Goal: Task Accomplishment & Management: Manage account settings

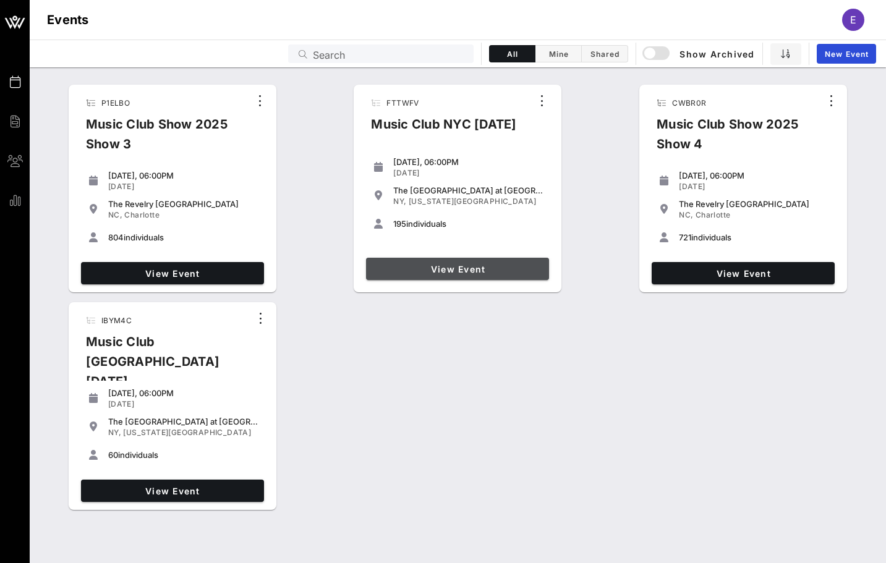
click at [434, 262] on link "View Event" at bounding box center [457, 269] width 183 height 22
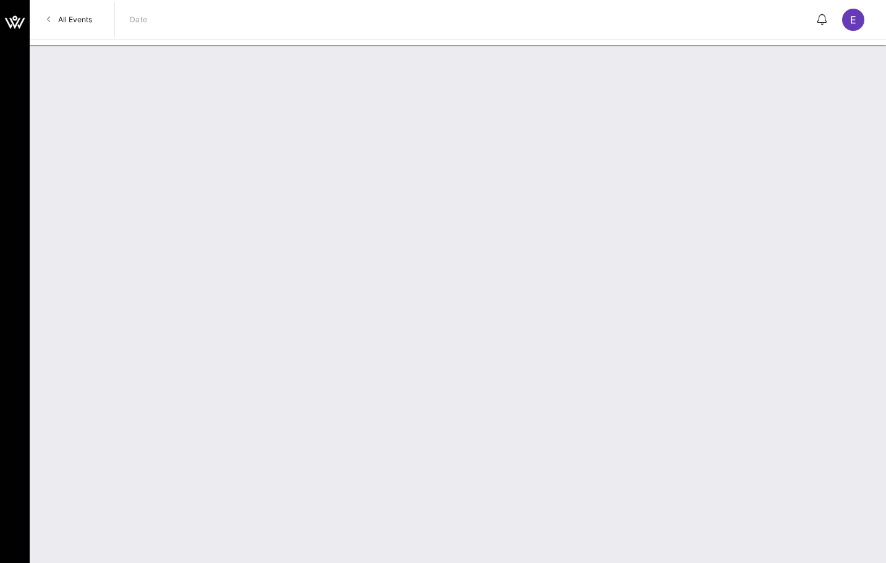
click at [57, 20] on link "All Events" at bounding box center [70, 20] width 60 height 20
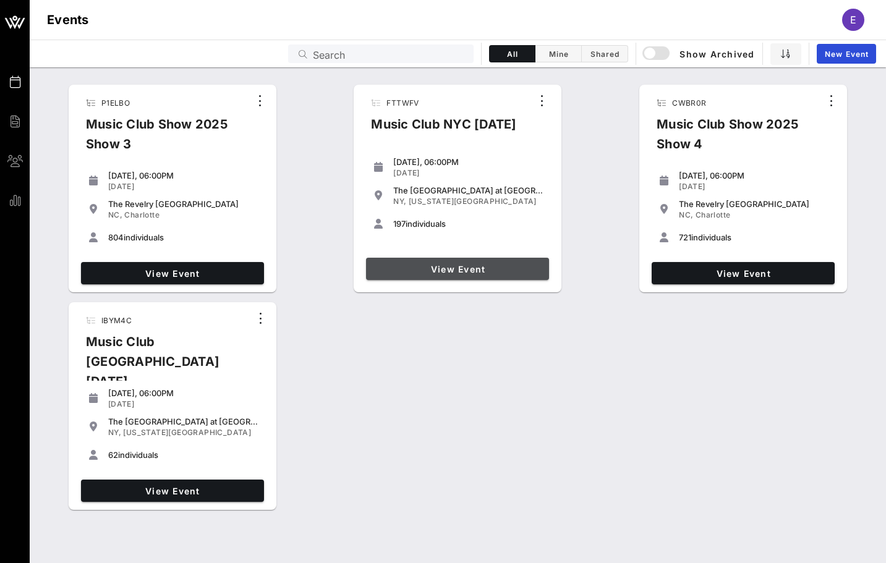
click at [448, 267] on span "View Event" at bounding box center [457, 269] width 173 height 11
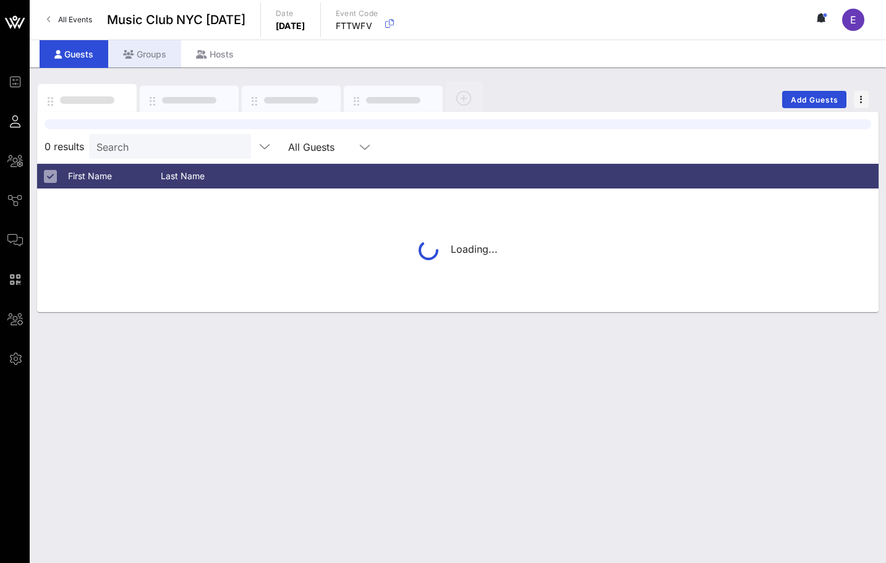
click at [131, 58] on icon at bounding box center [128, 54] width 11 height 9
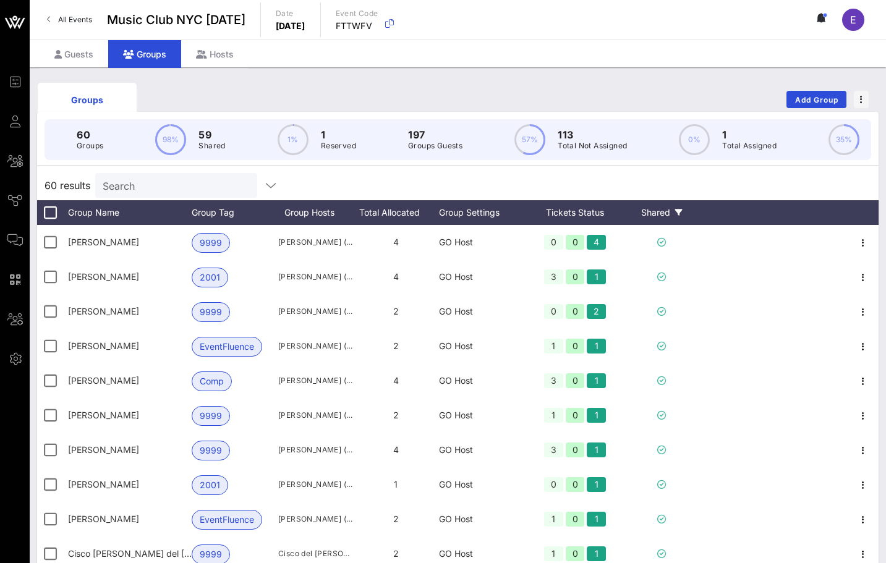
click at [666, 215] on div "Shared" at bounding box center [662, 212] width 74 height 25
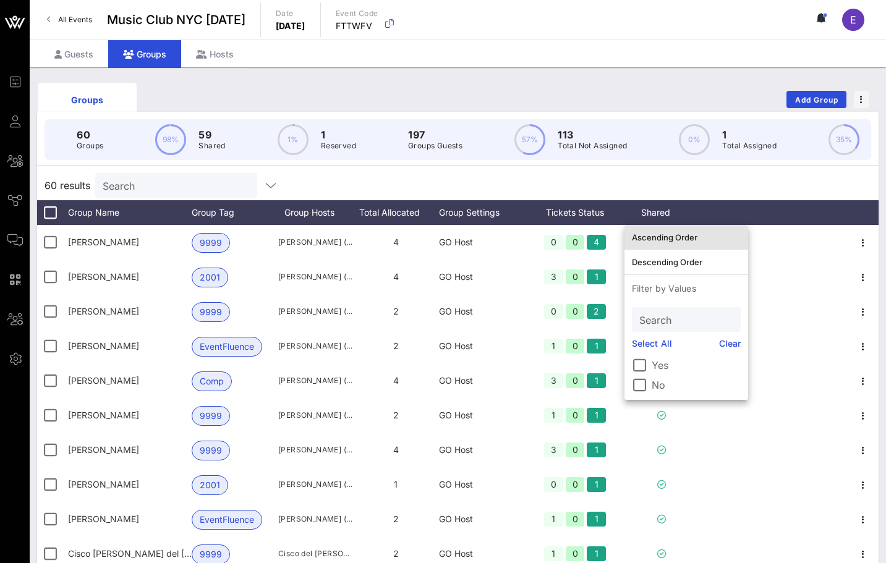
click at [667, 233] on div "Ascending Order" at bounding box center [686, 238] width 109 height 10
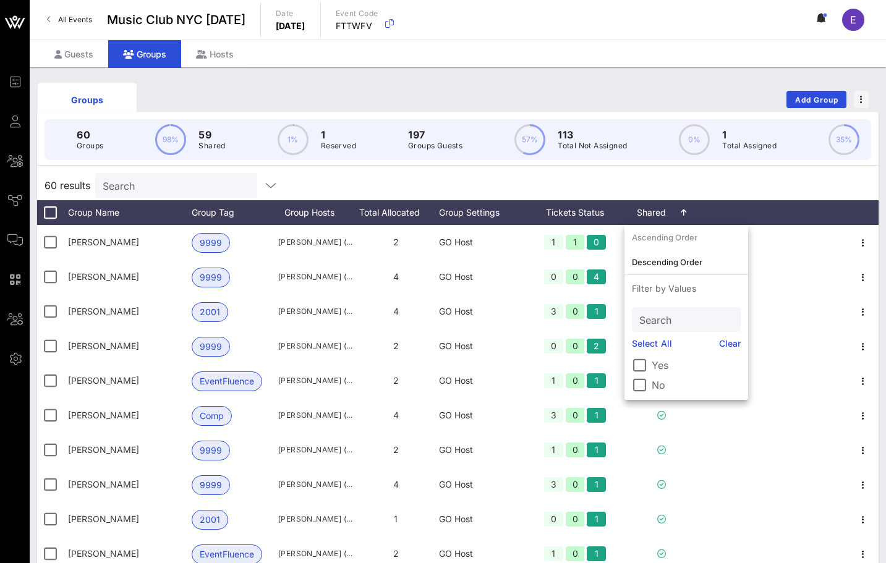
click at [660, 178] on div "60 results Search" at bounding box center [458, 186] width 842 height 30
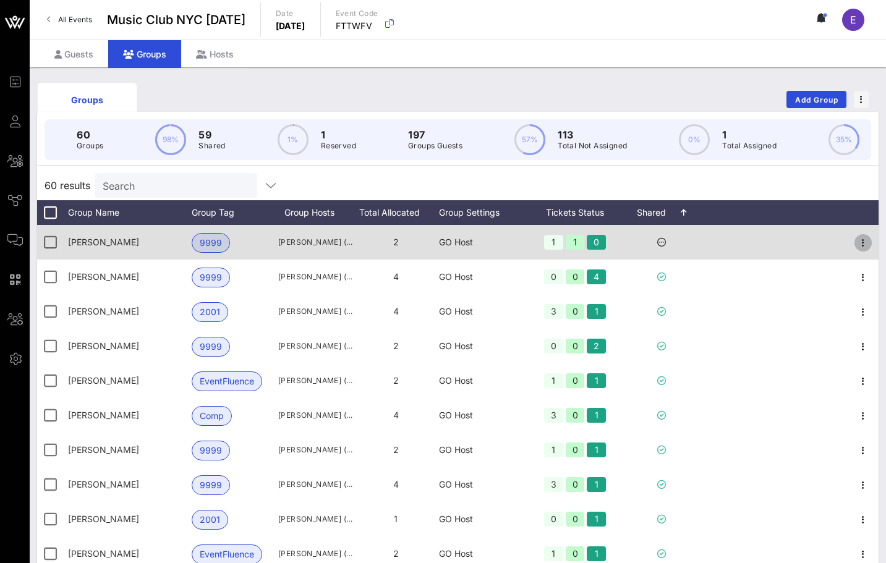
click at [867, 241] on icon "button" at bounding box center [863, 243] width 15 height 15
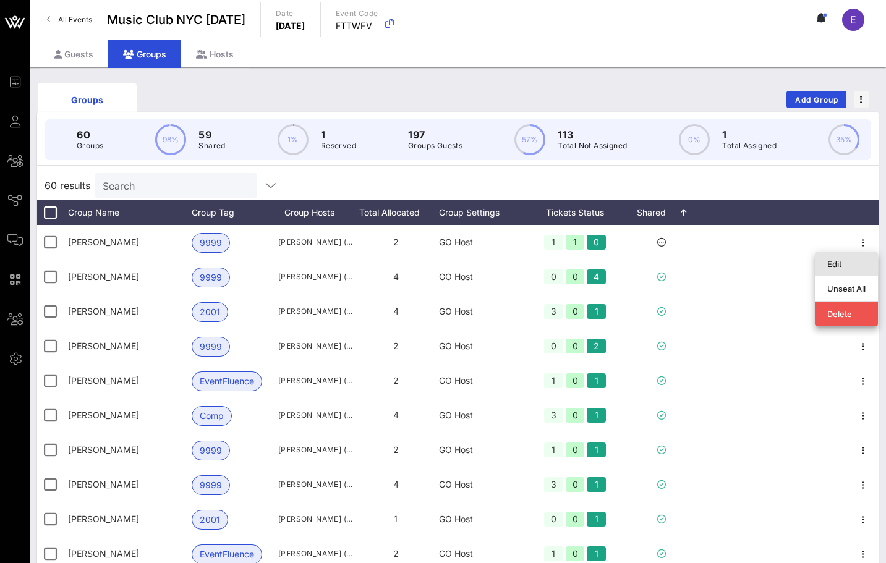
click at [847, 257] on div "Edit" at bounding box center [847, 264] width 38 height 20
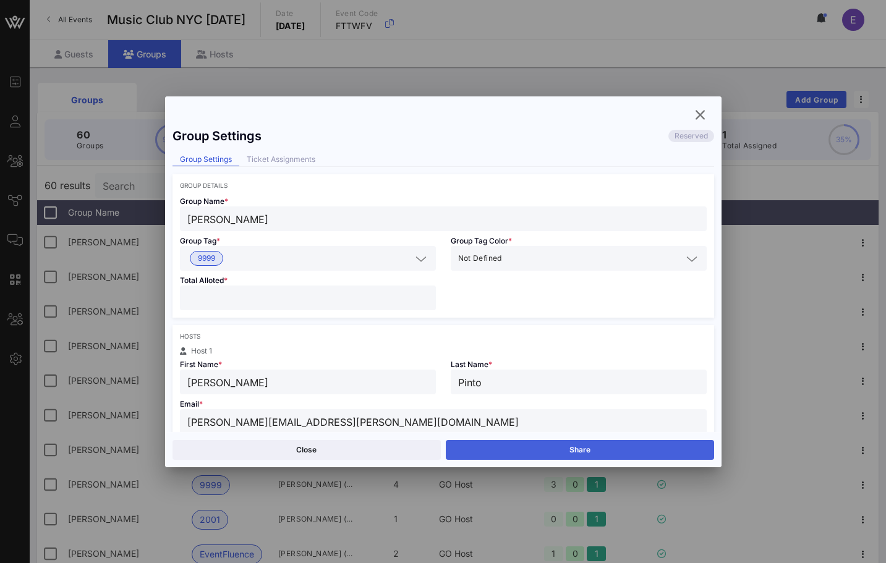
click at [486, 448] on button "Share" at bounding box center [580, 450] width 268 height 20
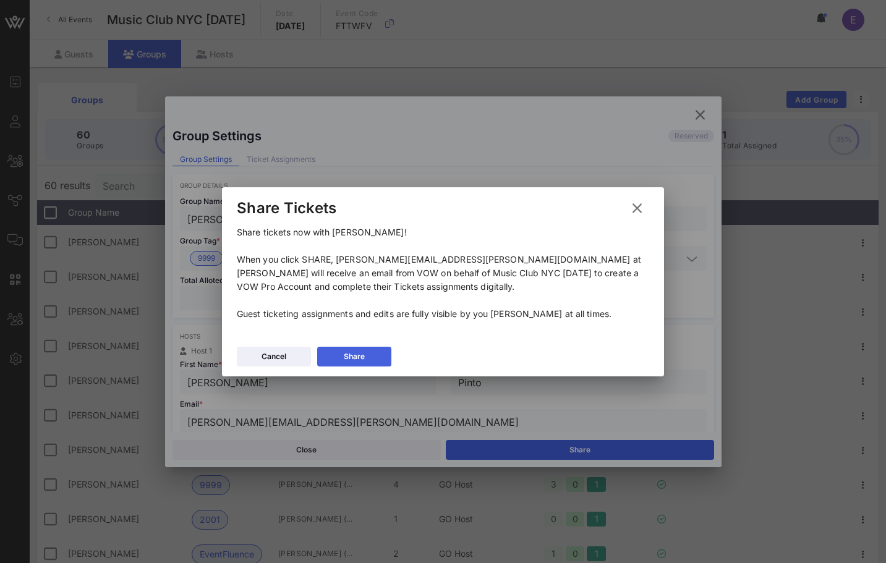
click at [353, 361] on div "Share" at bounding box center [354, 357] width 21 height 12
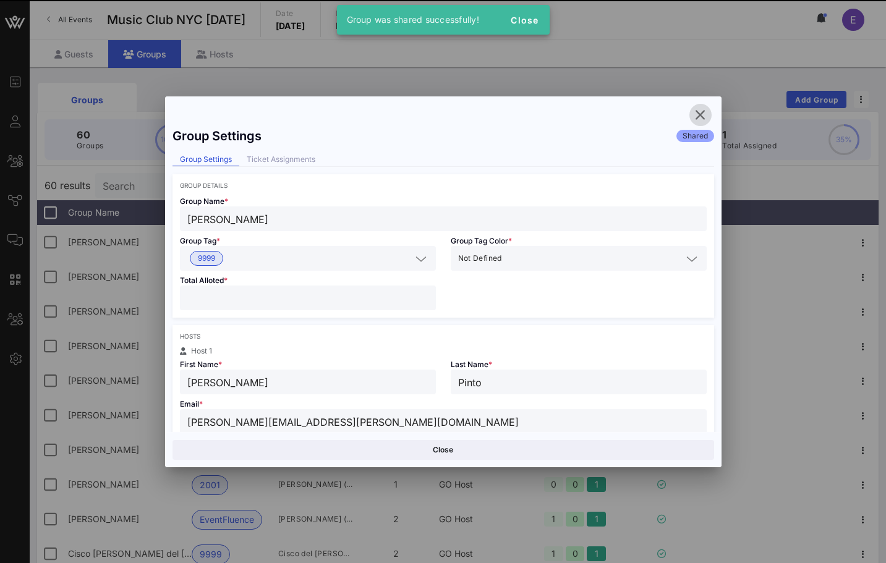
click at [697, 118] on icon "button" at bounding box center [700, 115] width 15 height 15
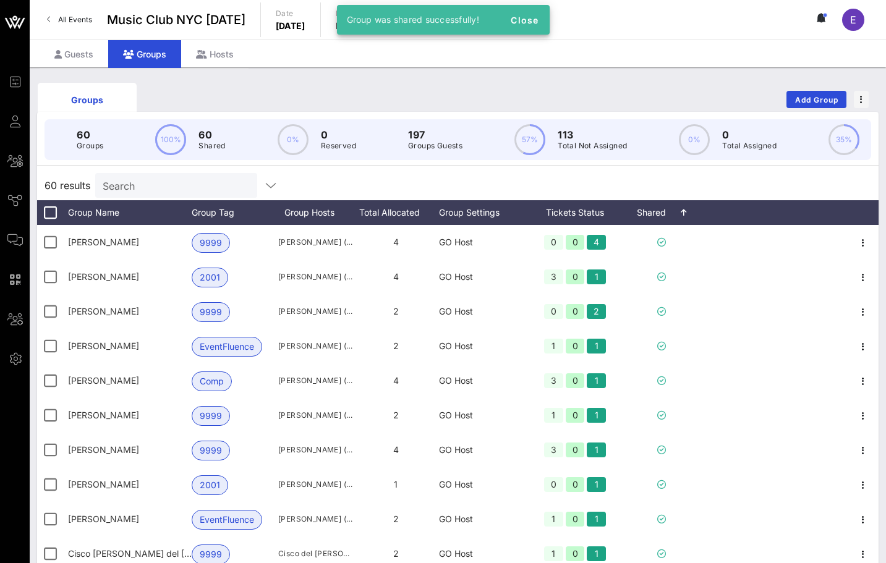
click at [83, 14] on link "All Events" at bounding box center [70, 20] width 60 height 20
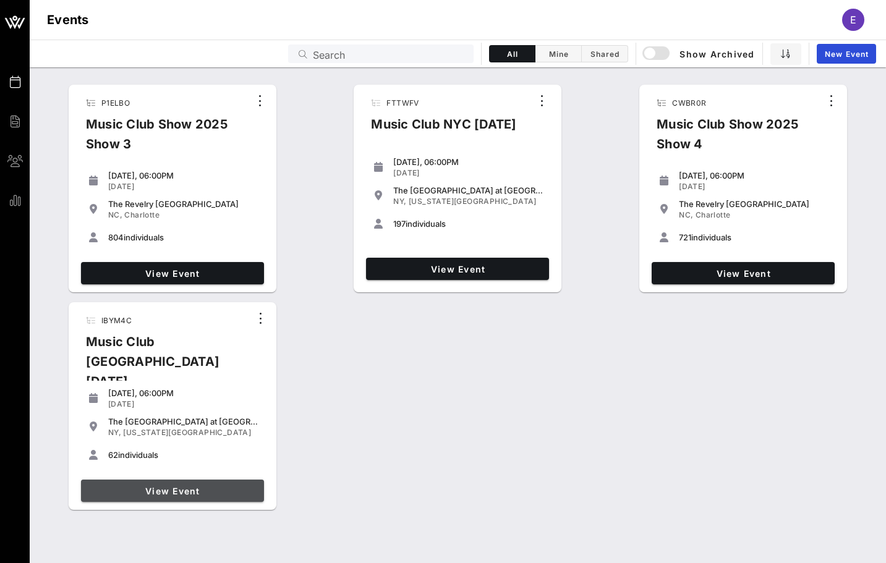
click at [225, 486] on span "View Event" at bounding box center [172, 491] width 173 height 11
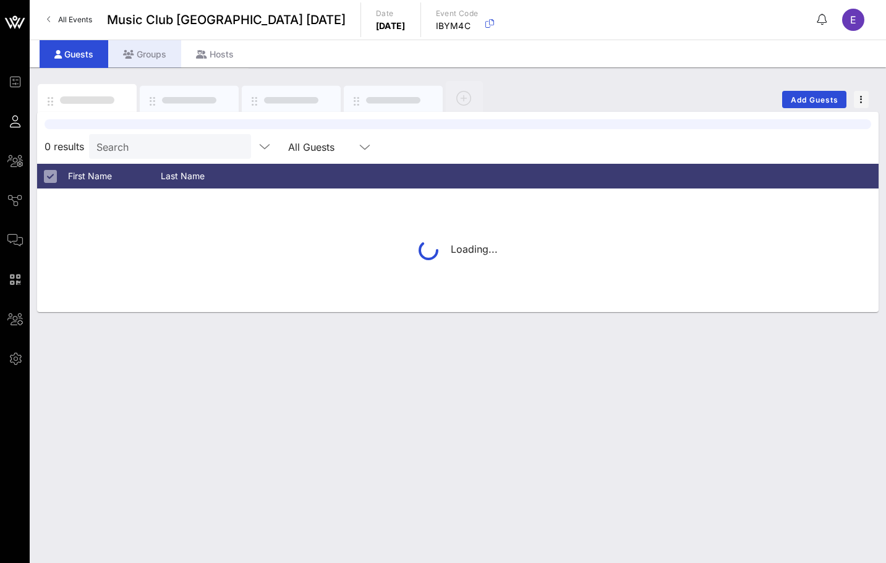
click at [148, 45] on div "Groups" at bounding box center [144, 54] width 73 height 28
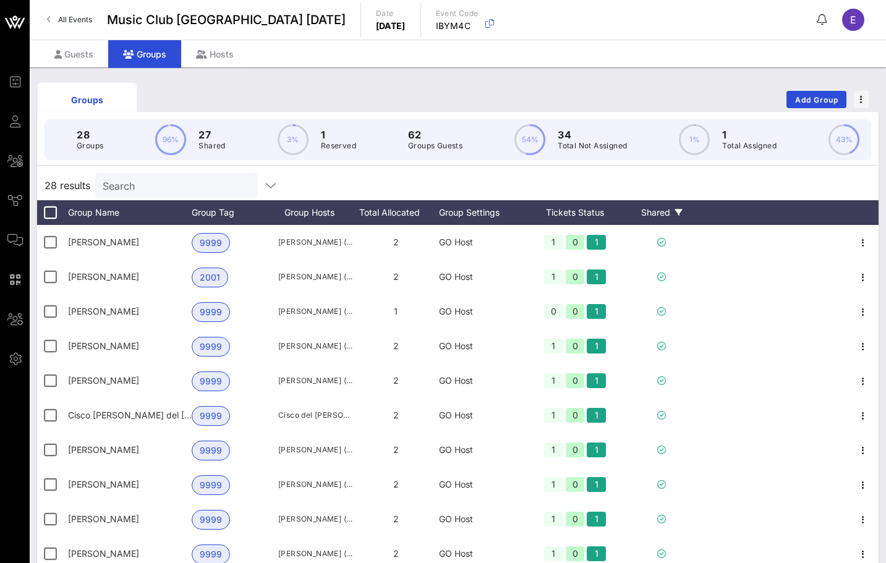
click at [646, 210] on div "Shared" at bounding box center [662, 212] width 74 height 25
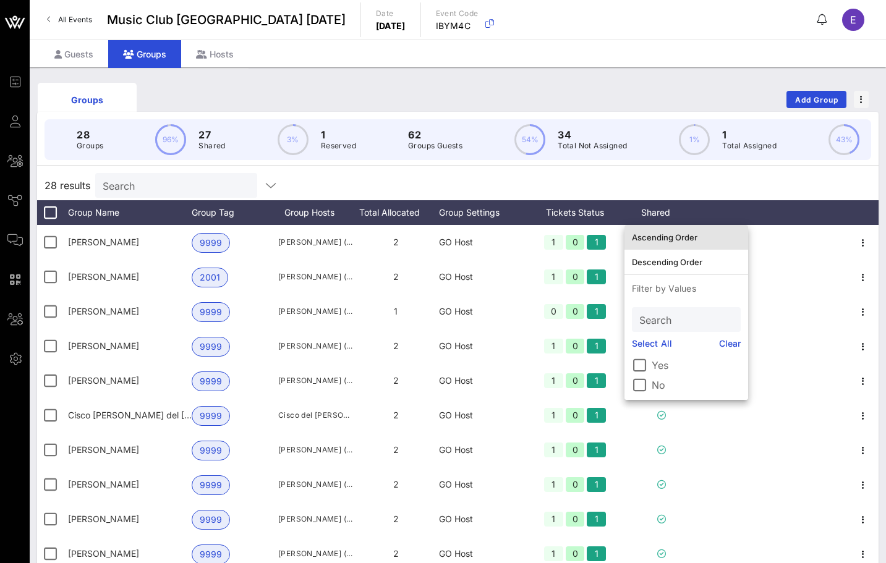
click at [659, 235] on div "Ascending Order" at bounding box center [686, 238] width 109 height 10
click at [685, 189] on div "28 results Search" at bounding box center [458, 186] width 842 height 30
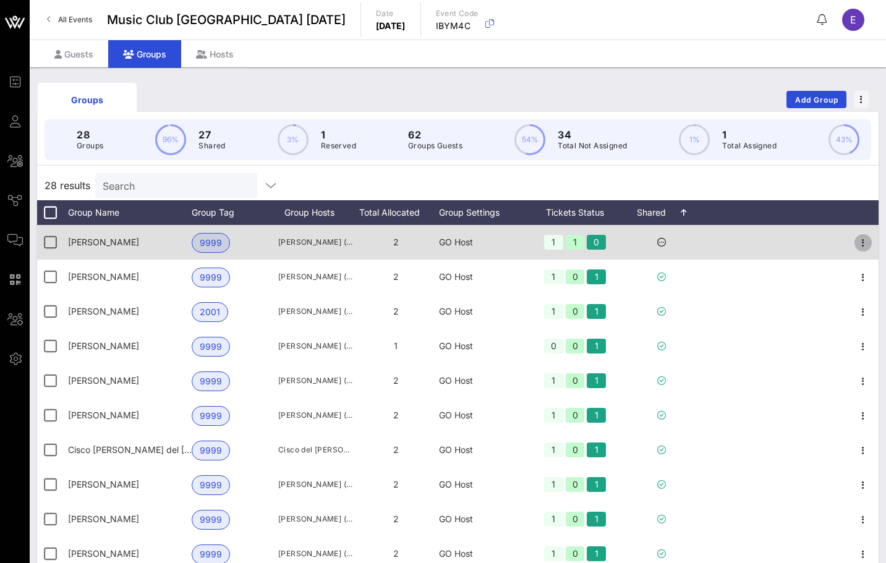
click at [858, 241] on icon "button" at bounding box center [863, 243] width 15 height 15
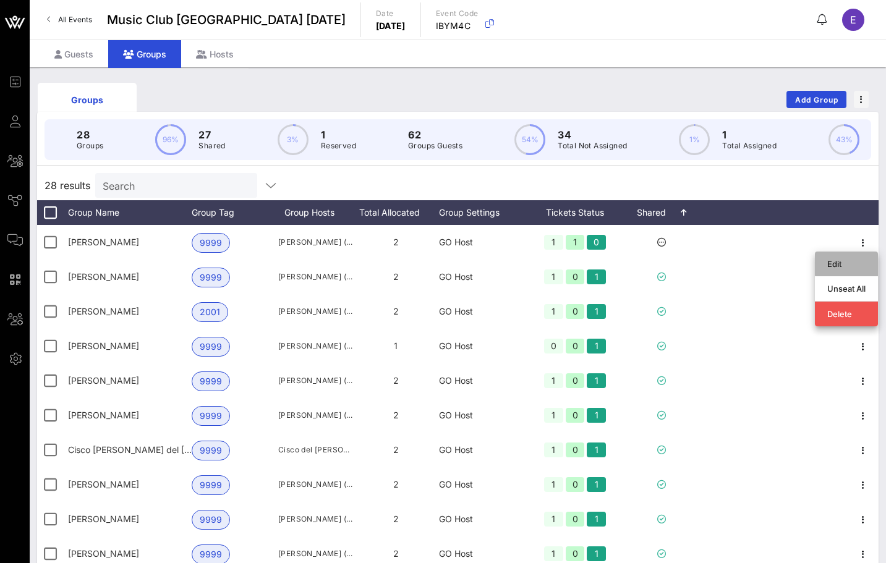
click at [834, 260] on div "Edit" at bounding box center [847, 264] width 38 height 10
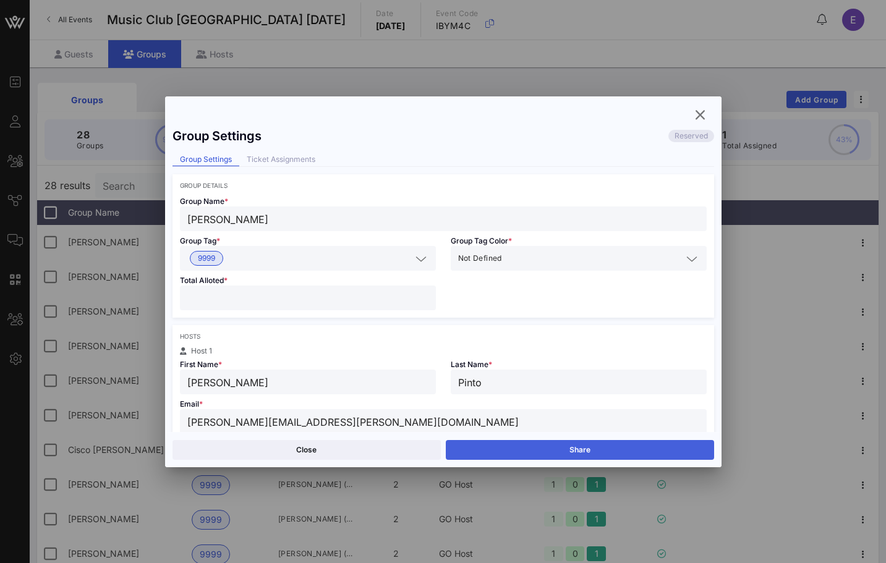
click at [513, 448] on button "Share" at bounding box center [580, 450] width 268 height 20
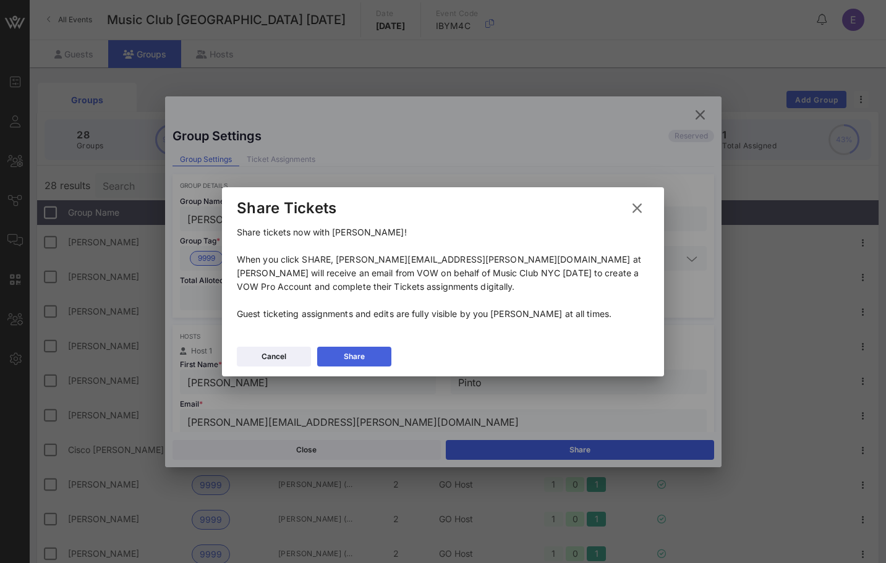
click at [351, 357] on icon at bounding box center [354, 356] width 9 height 7
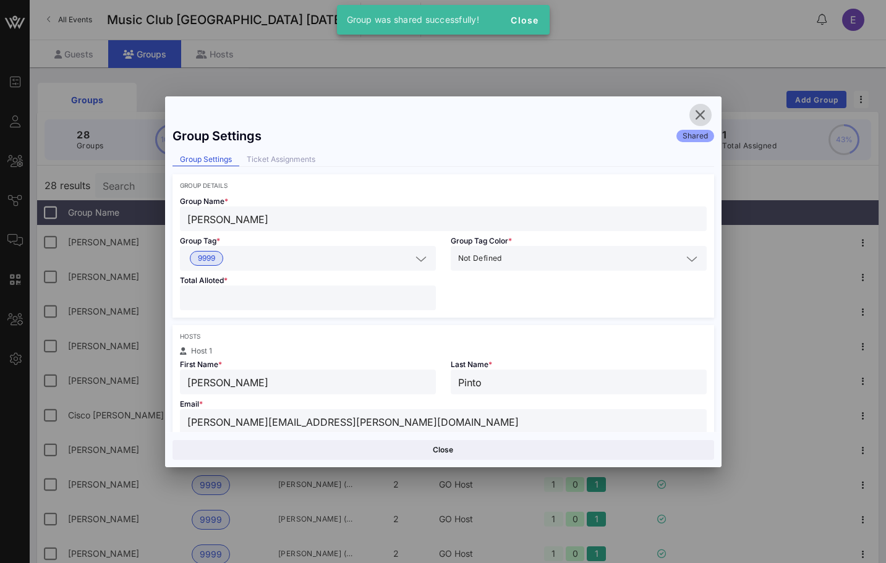
click at [704, 106] on button "button" at bounding box center [701, 115] width 22 height 22
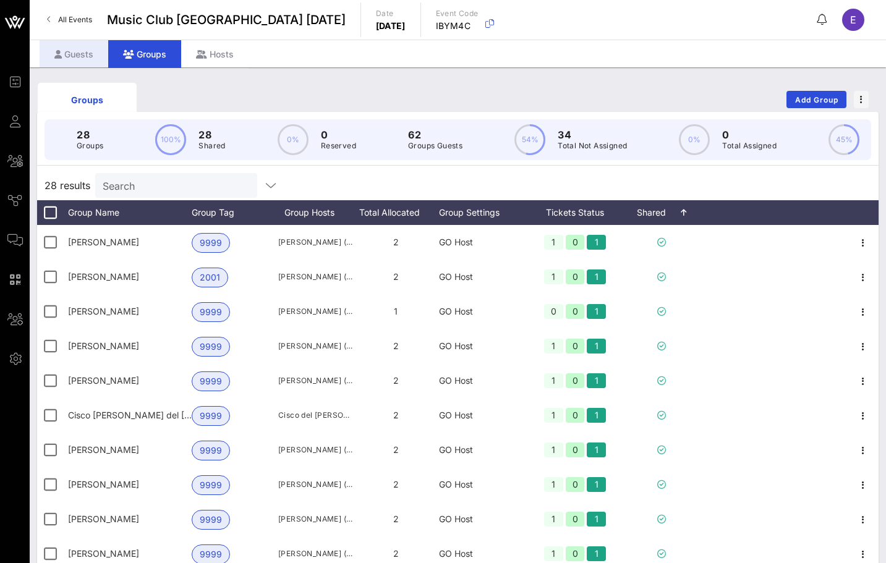
click at [77, 59] on div "Guests" at bounding box center [74, 54] width 69 height 28
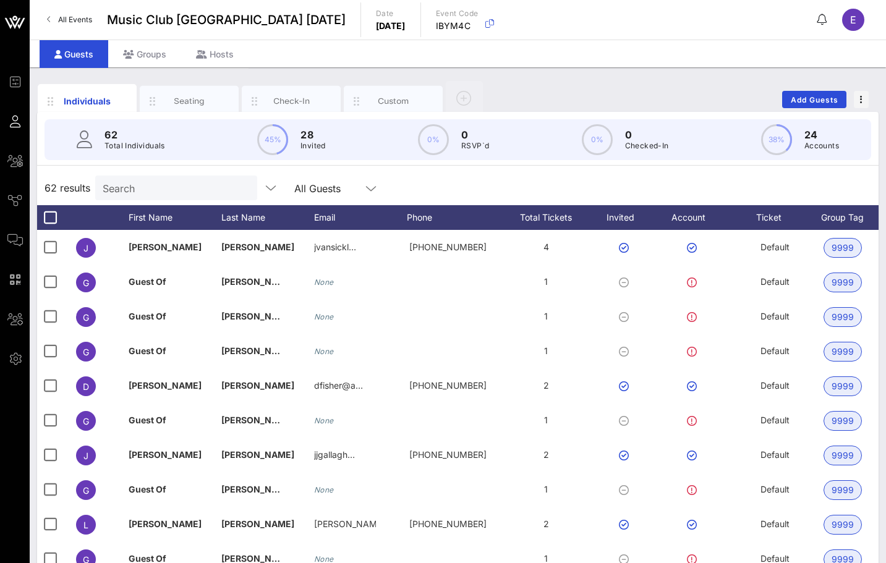
click at [164, 194] on input "Search" at bounding box center [175, 188] width 145 height 16
type input "mel"
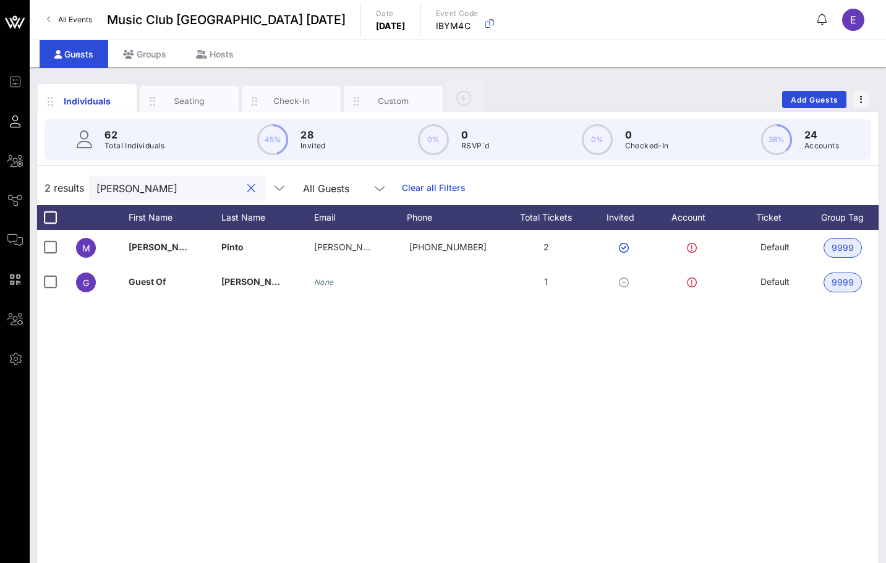
click at [73, 20] on span "All Events" at bounding box center [75, 19] width 34 height 9
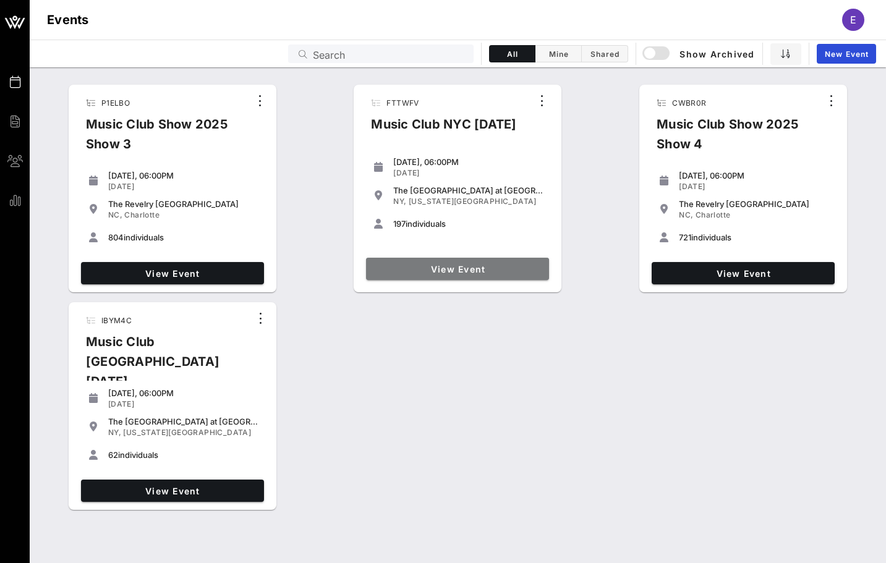
click at [402, 261] on link "View Event" at bounding box center [457, 269] width 183 height 22
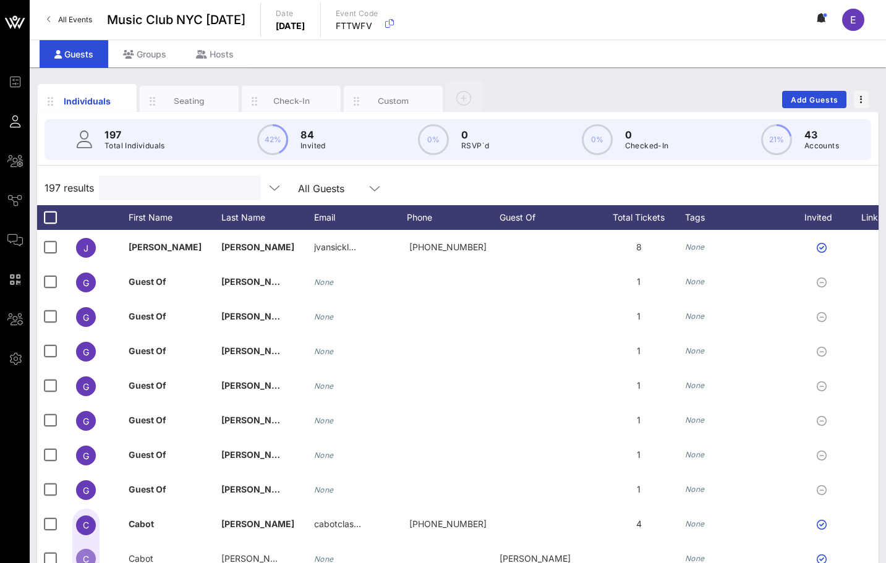
click at [142, 189] on input "text" at bounding box center [178, 188] width 145 height 16
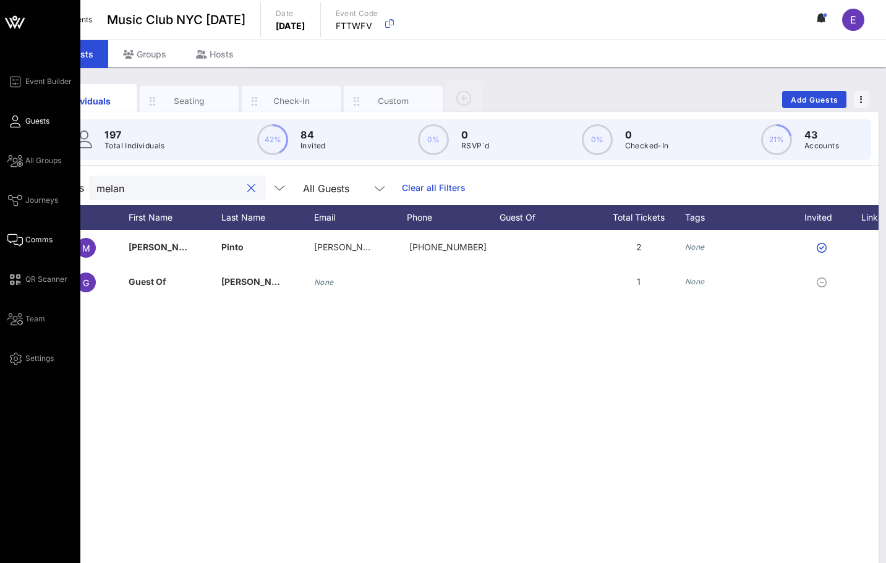
type input "melan"
click at [18, 239] on icon at bounding box center [14, 240] width 15 height 2
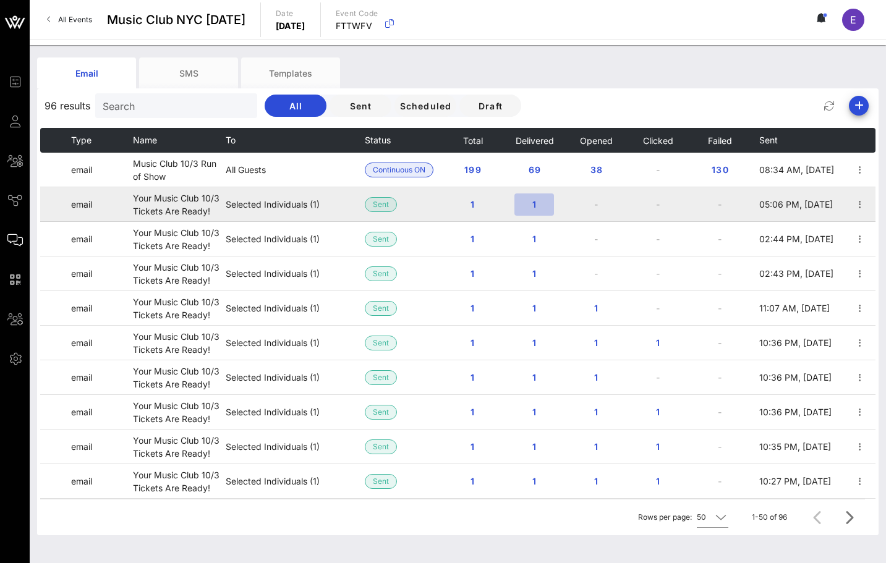
click at [531, 206] on span "1" at bounding box center [534, 204] width 20 height 11
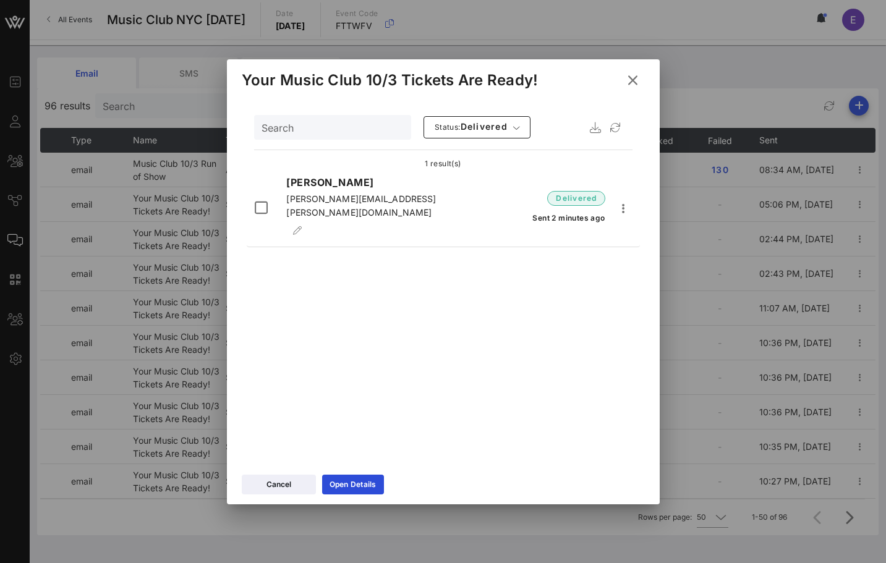
click at [634, 80] on icon at bounding box center [632, 79] width 17 height 15
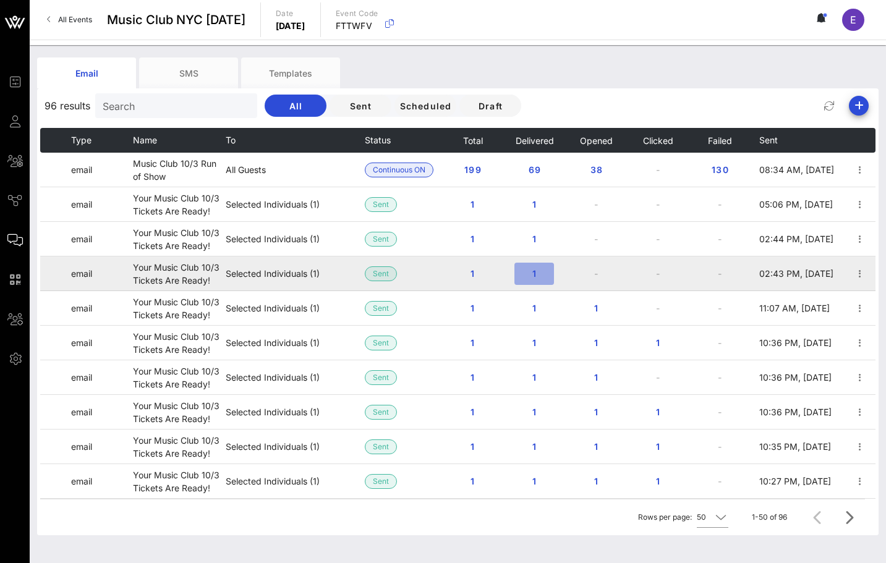
click at [537, 270] on span "1" at bounding box center [534, 273] width 20 height 11
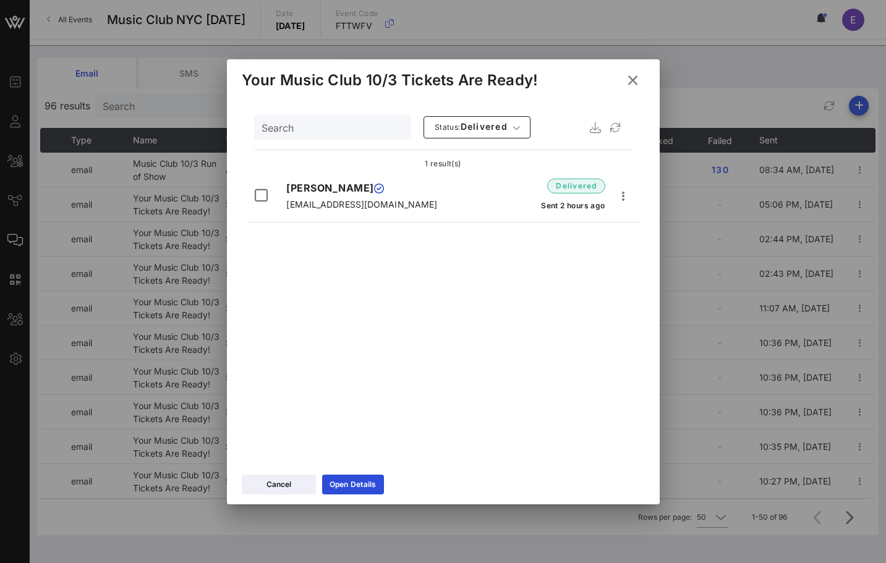
click at [637, 77] on icon at bounding box center [632, 79] width 17 height 15
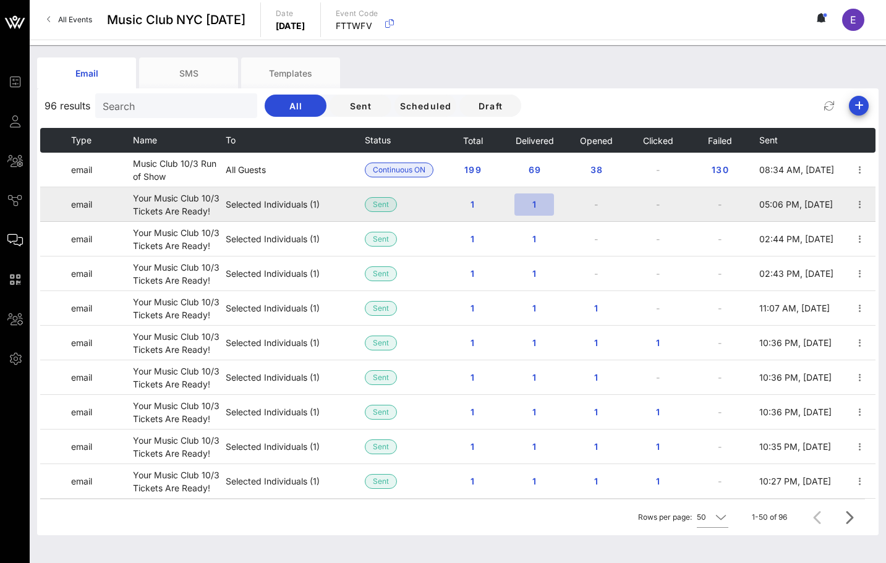
click at [539, 205] on span "1" at bounding box center [534, 204] width 20 height 11
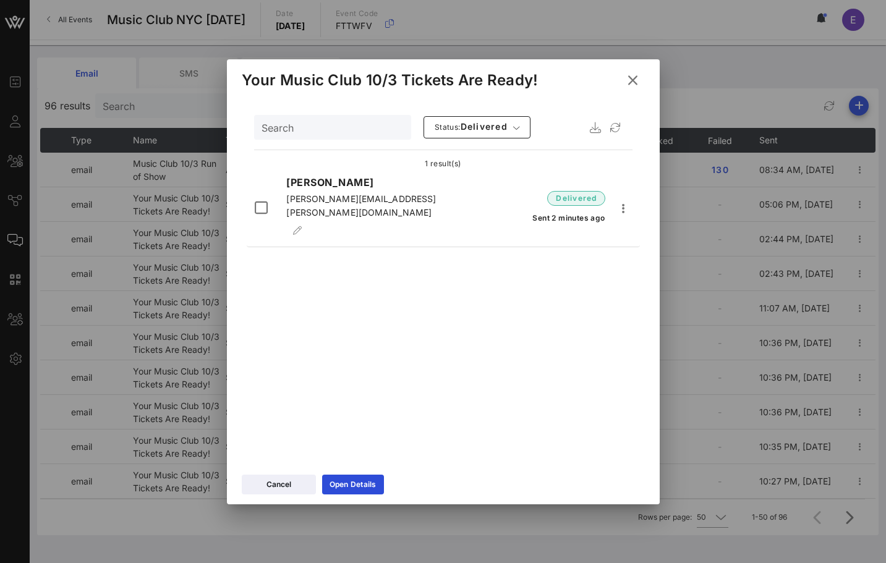
click at [636, 75] on icon at bounding box center [633, 80] width 17 height 15
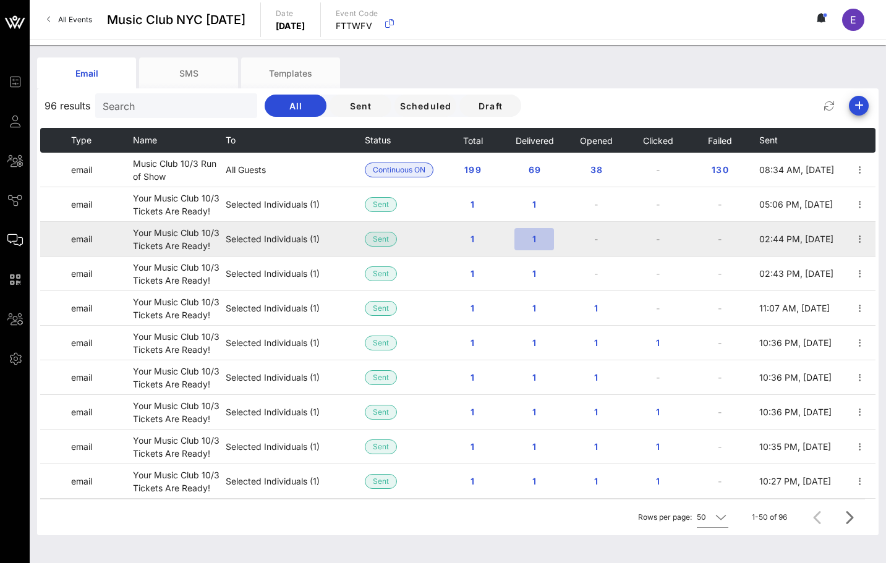
click at [533, 233] on button "1" at bounding box center [535, 239] width 40 height 22
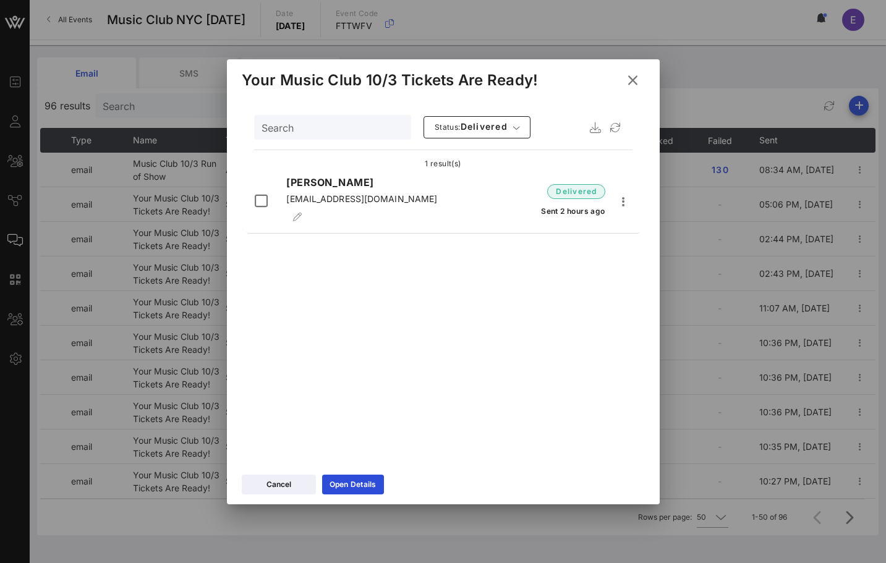
click at [631, 81] on icon at bounding box center [632, 79] width 17 height 15
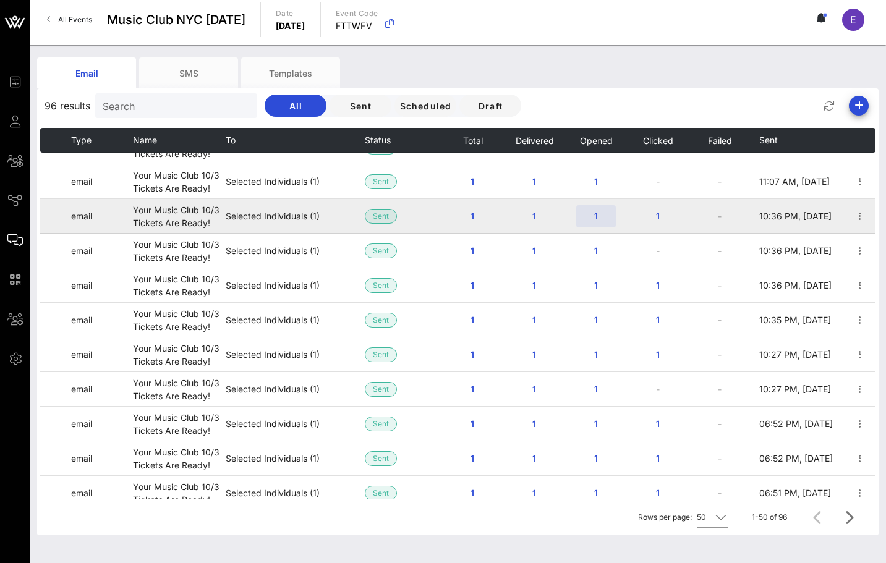
scroll to position [128, 0]
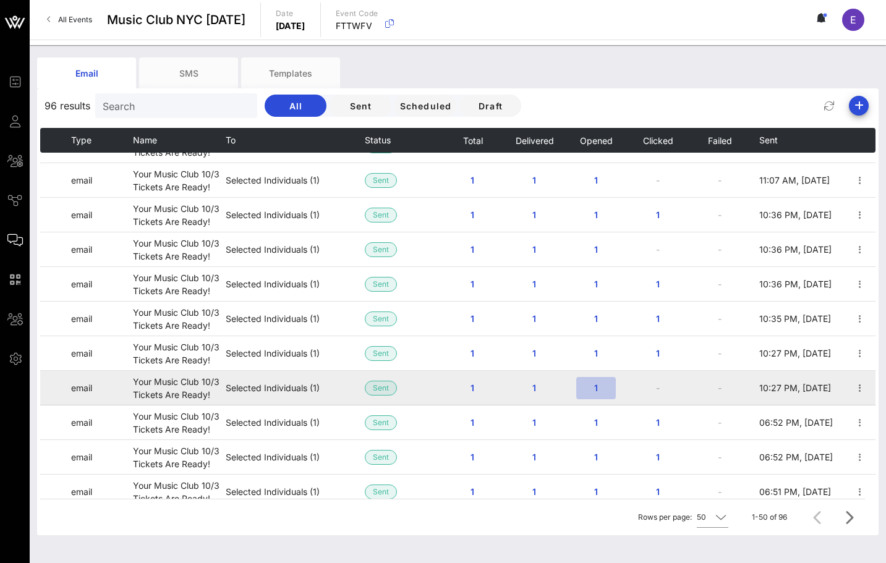
click at [597, 380] on button "1" at bounding box center [596, 388] width 40 height 22
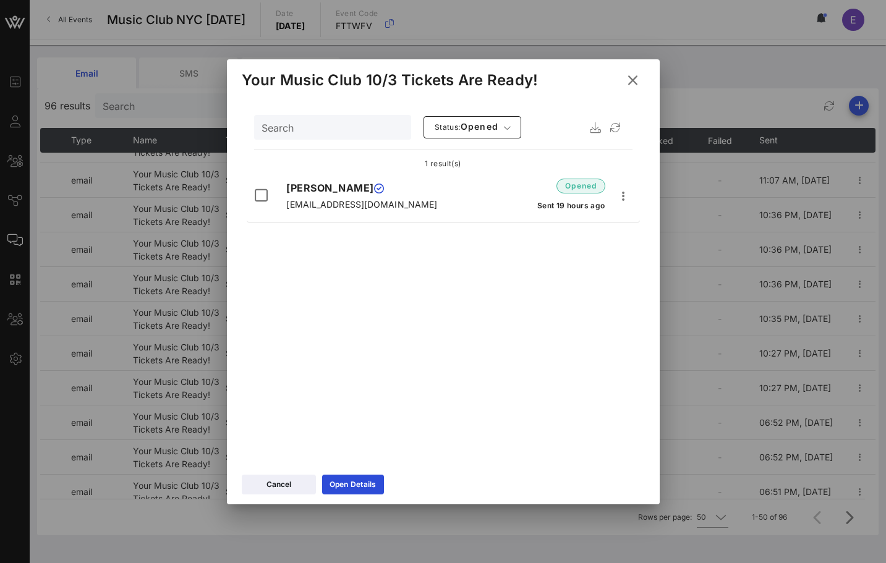
click at [633, 81] on icon at bounding box center [632, 80] width 19 height 18
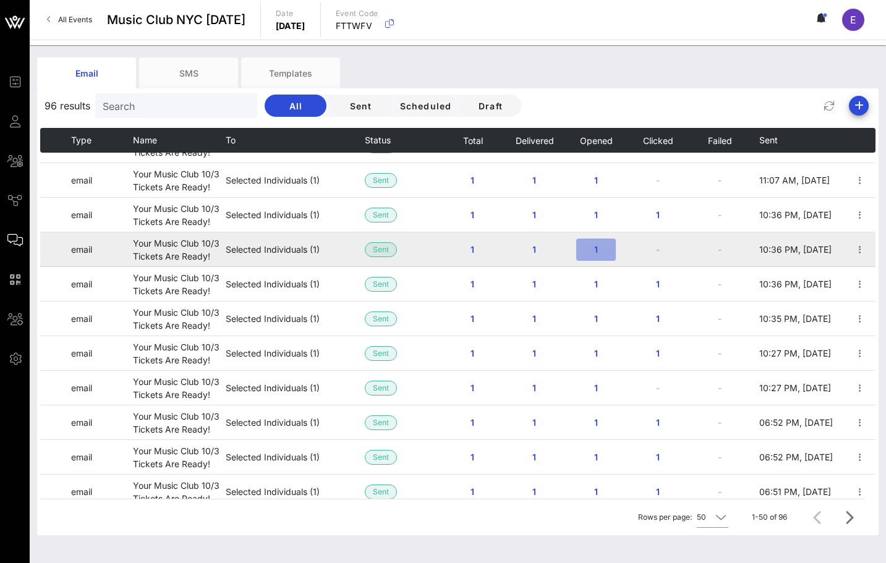
click at [597, 249] on span "1" at bounding box center [596, 249] width 20 height 11
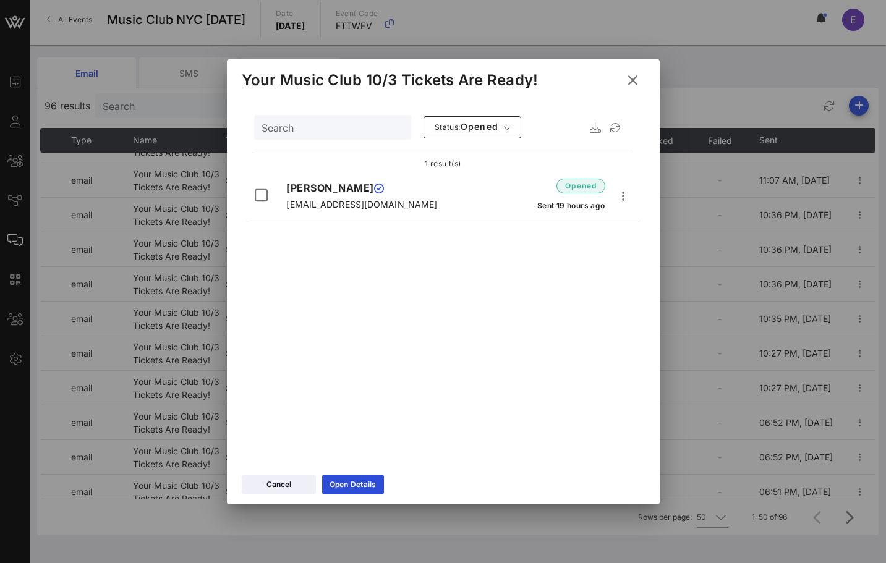
click at [638, 71] on button at bounding box center [633, 80] width 24 height 22
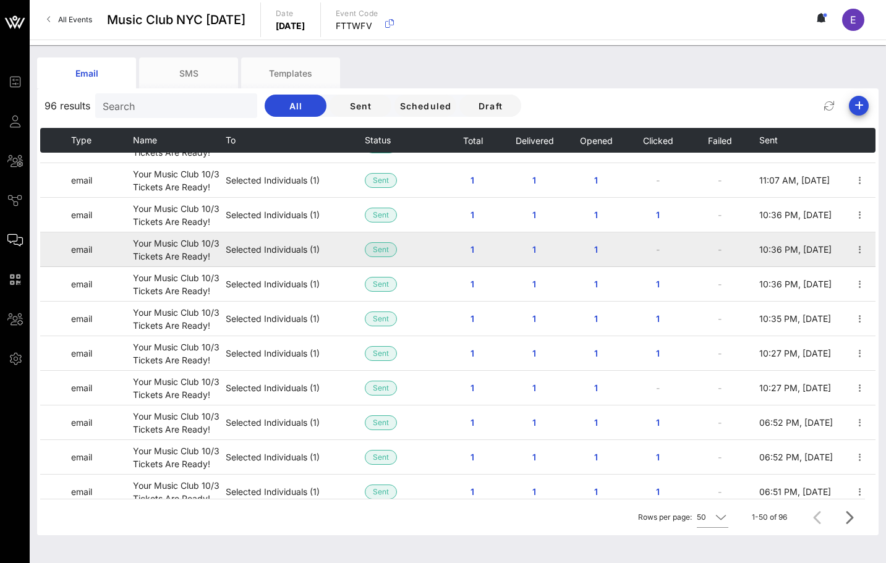
scroll to position [0, 0]
